Goal: Navigation & Orientation: Find specific page/section

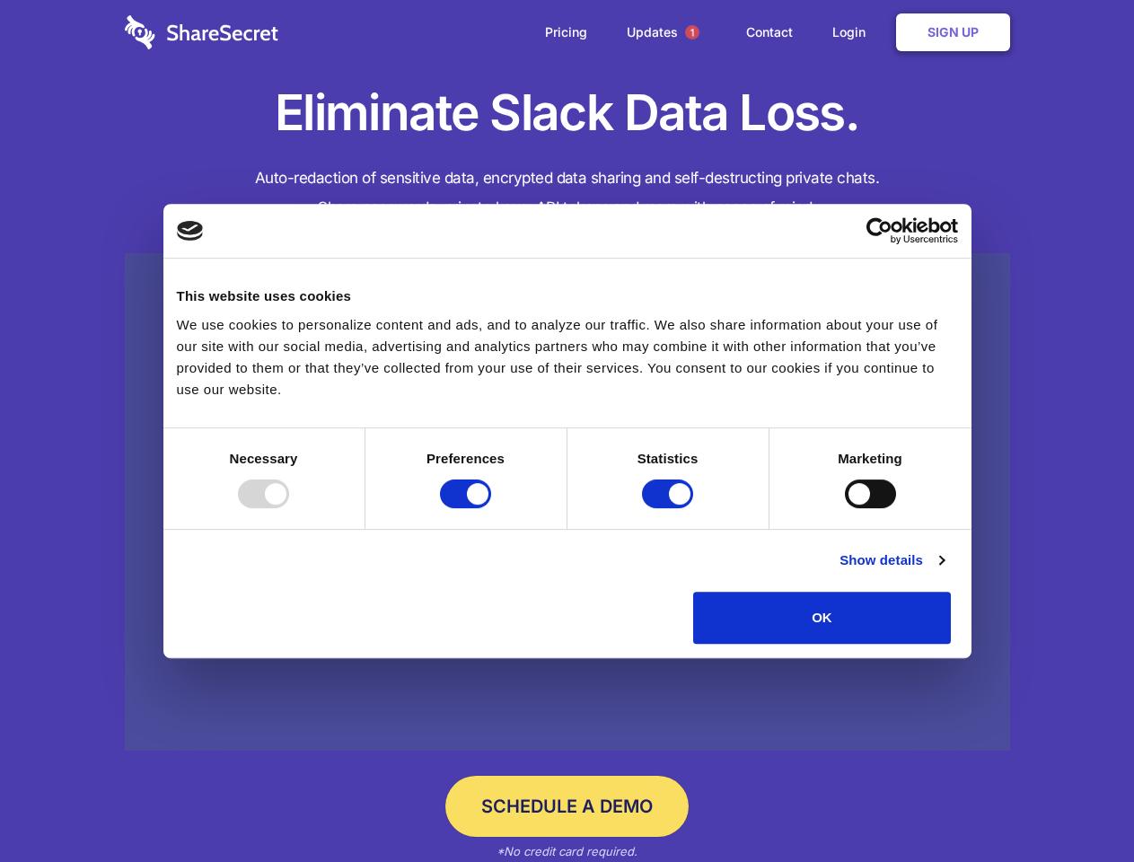
click at [289, 508] on div at bounding box center [263, 493] width 51 height 29
click at [491, 508] on input "Preferences" at bounding box center [465, 493] width 51 height 29
checkbox input "false"
click at [670, 508] on input "Statistics" at bounding box center [667, 493] width 51 height 29
checkbox input "false"
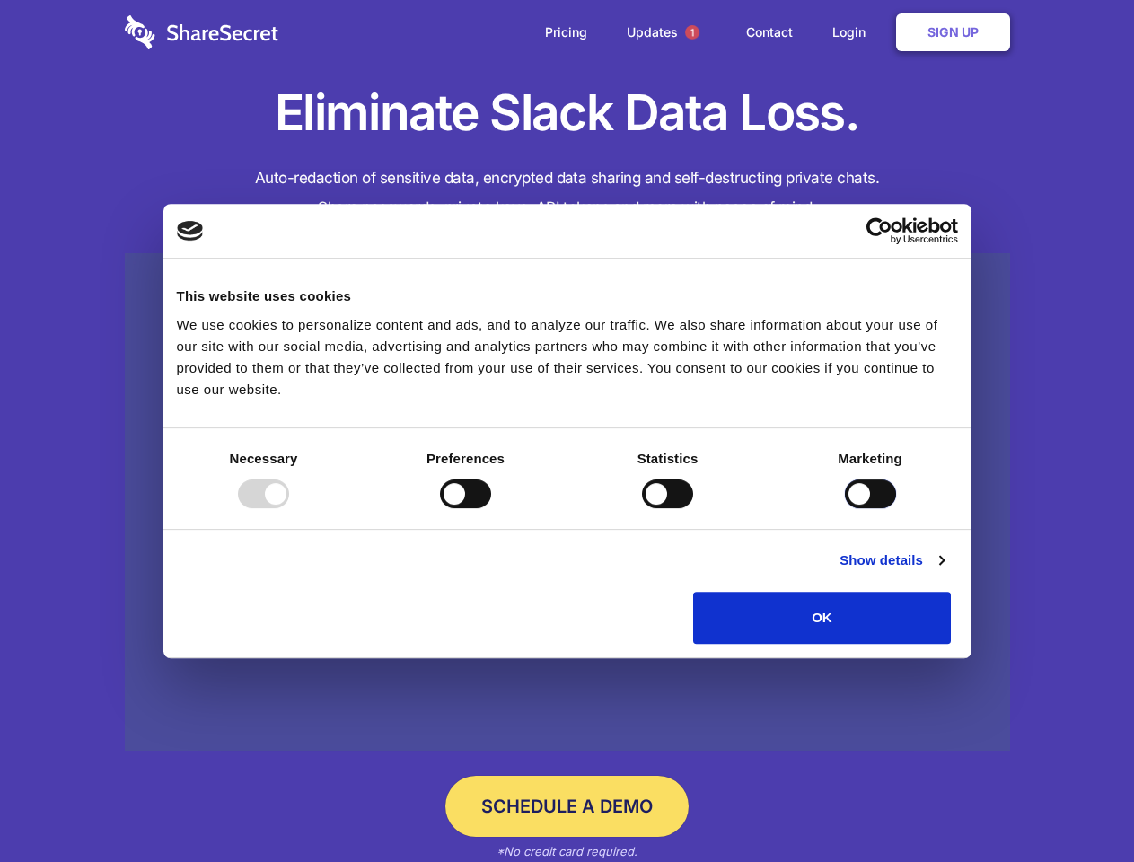
click at [845, 508] on input "Marketing" at bounding box center [870, 493] width 51 height 29
checkbox input "true"
click at [943, 571] on link "Show details" at bounding box center [891, 560] width 104 height 22
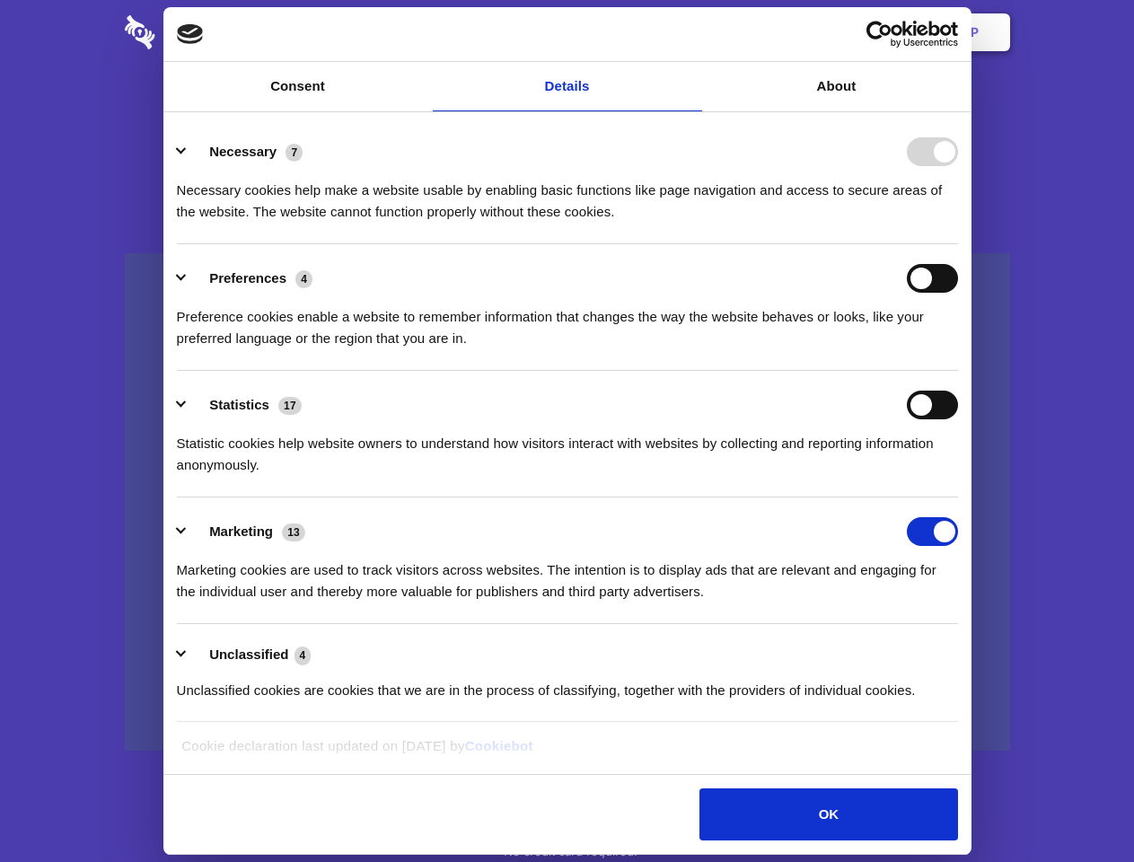
click at [958, 349] on div "Preference cookies enable a website to remember information that changes the wa…" at bounding box center [567, 321] width 781 height 57
click at [691, 32] on span "1" at bounding box center [692, 32] width 14 height 14
